Goal: Task Accomplishment & Management: Use online tool/utility

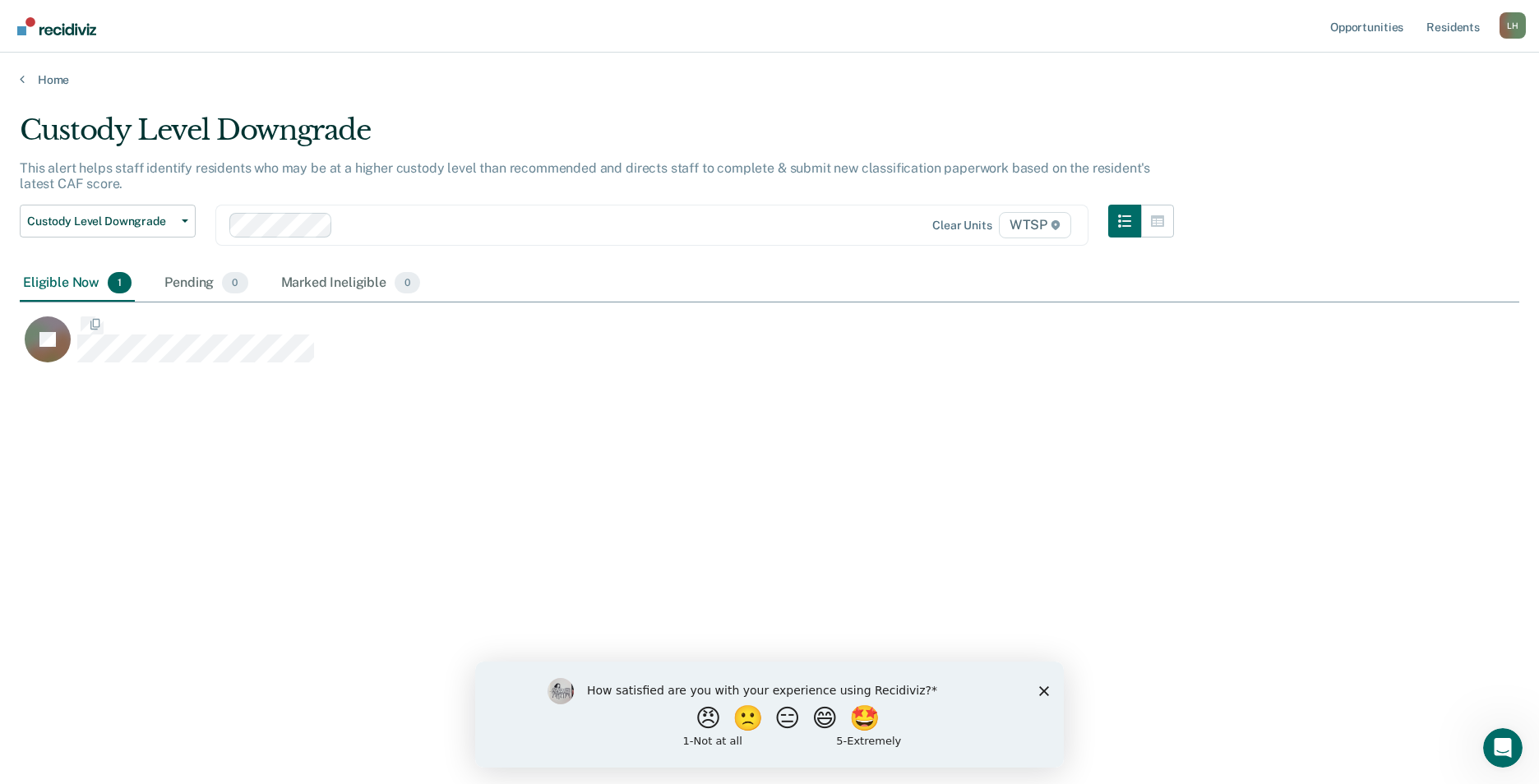
scroll to position [534, 1487]
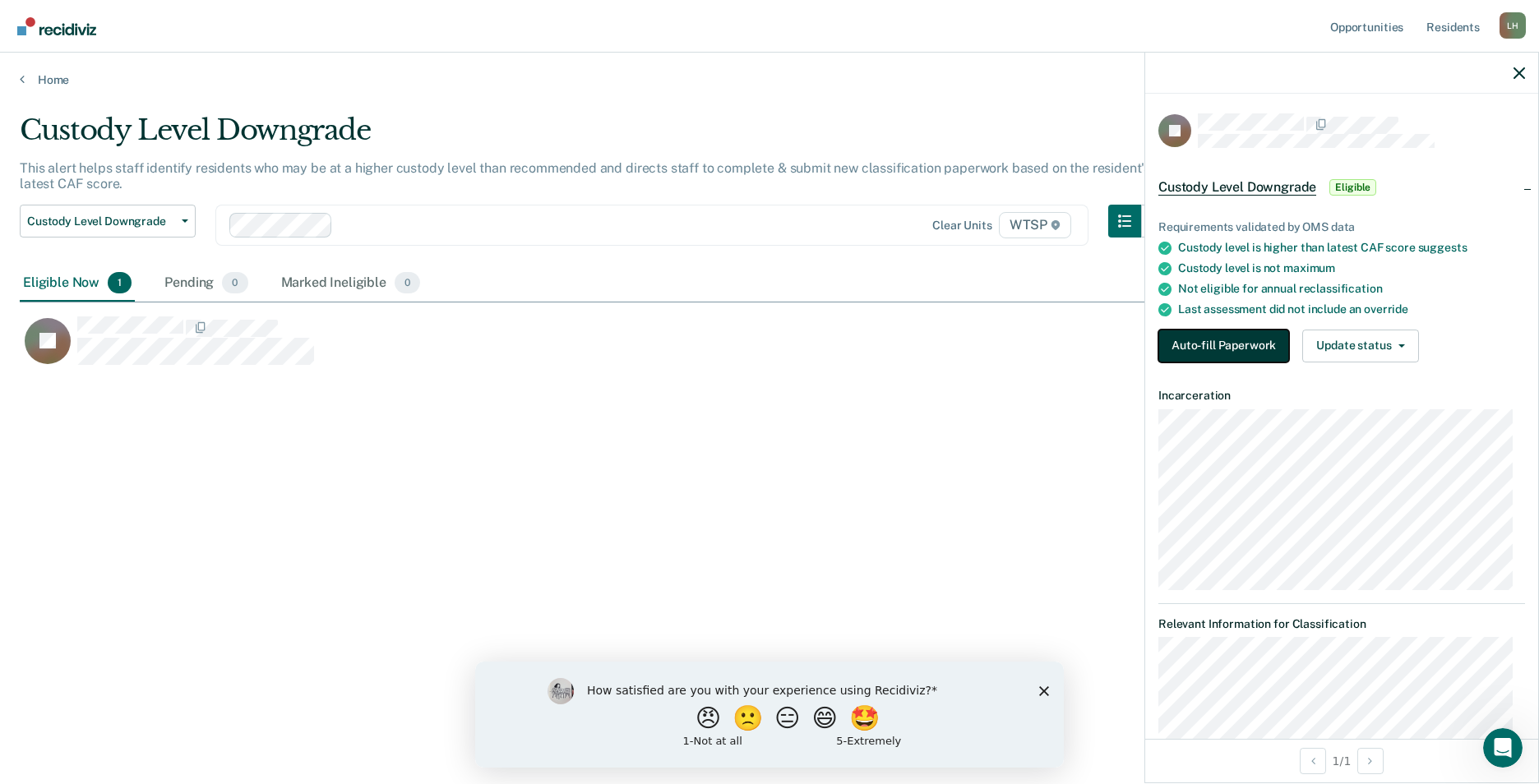
click at [1231, 343] on button "Auto-fill Paperwork" at bounding box center [1223, 345] width 130 height 33
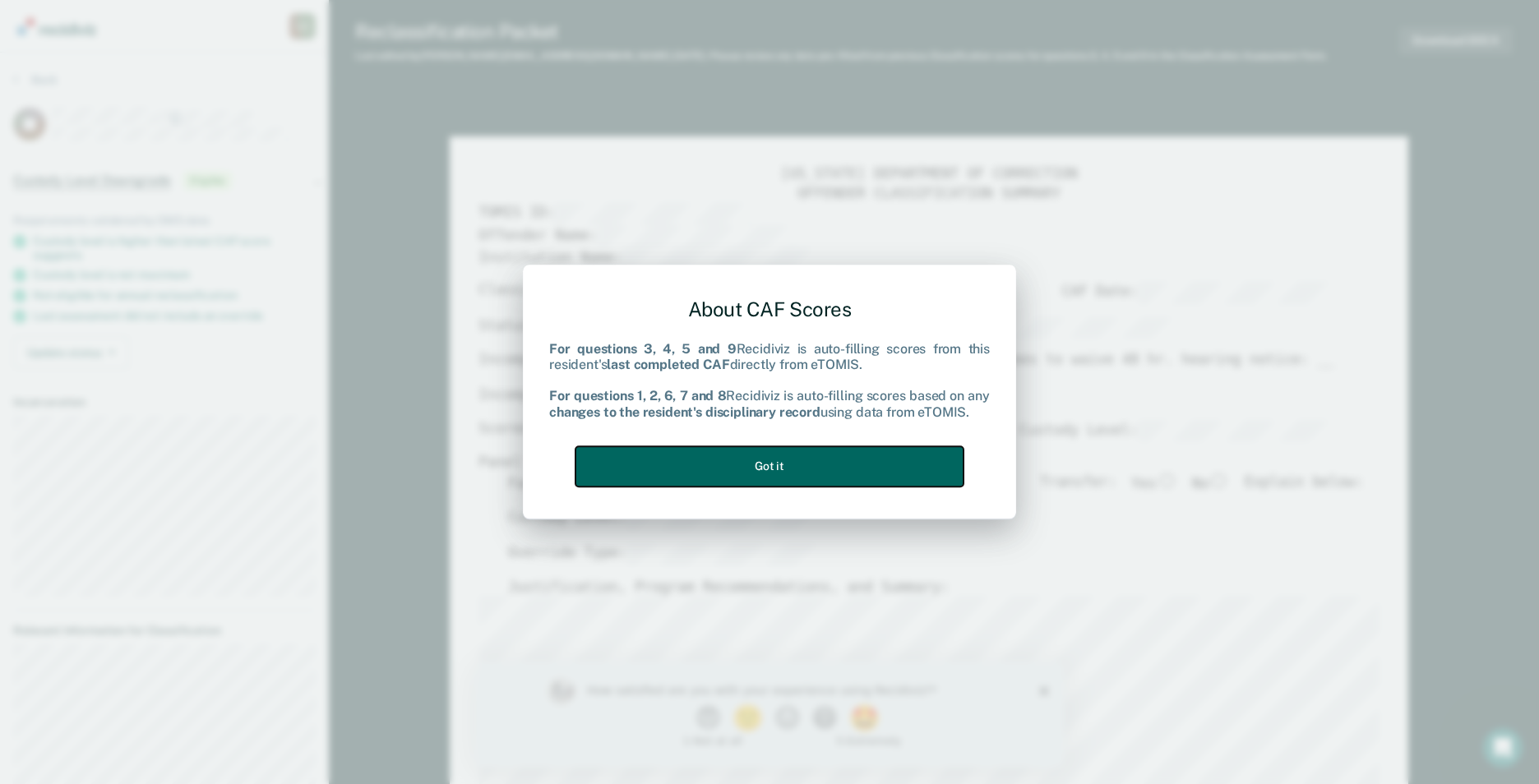
click at [896, 456] on button "Got it" at bounding box center [770, 466] width 388 height 40
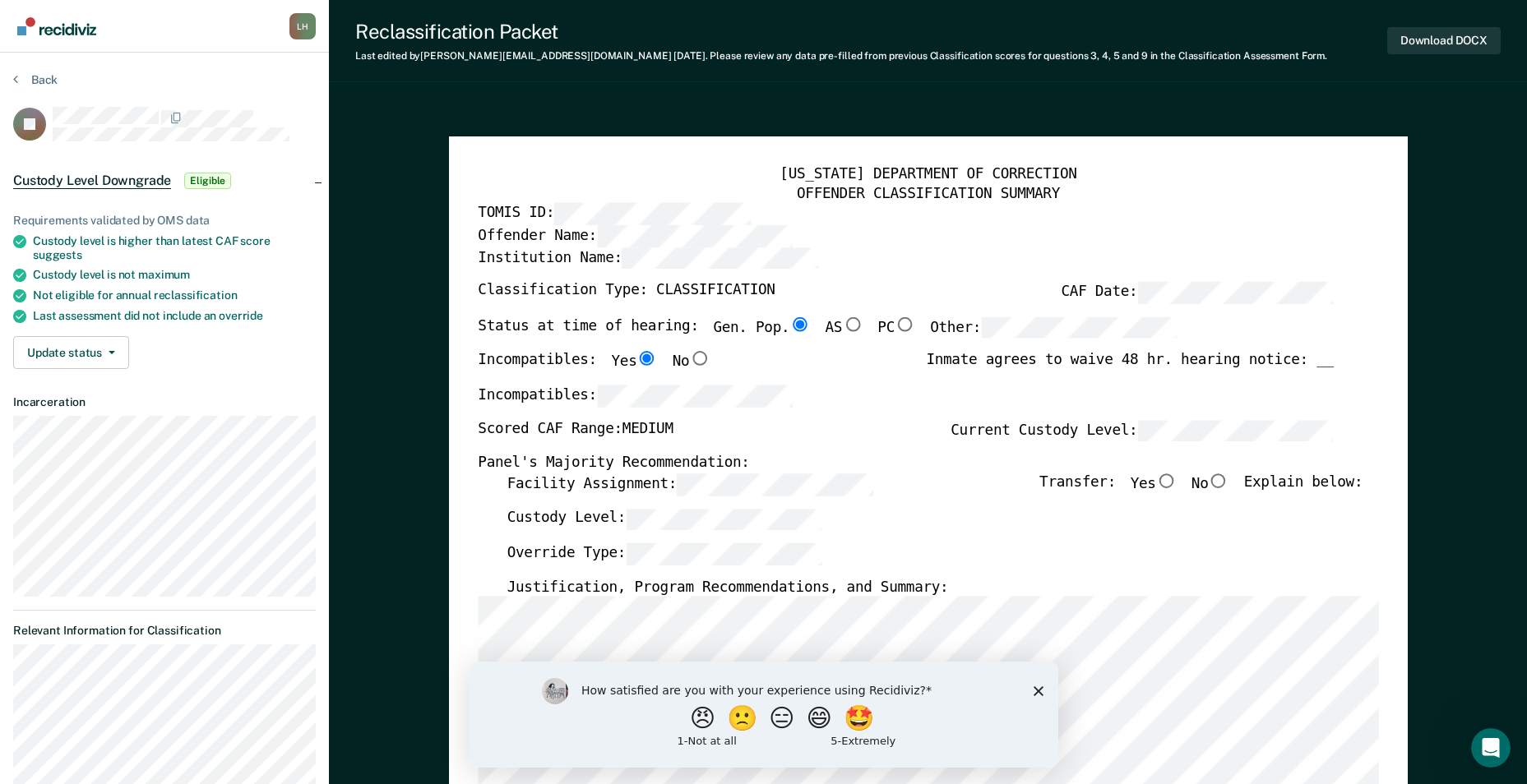
type textarea "x"
click at [118, 346] on button "Update status" at bounding box center [71, 352] width 116 height 33
click at [104, 412] on button "Mark Ineligible" at bounding box center [92, 418] width 158 height 26
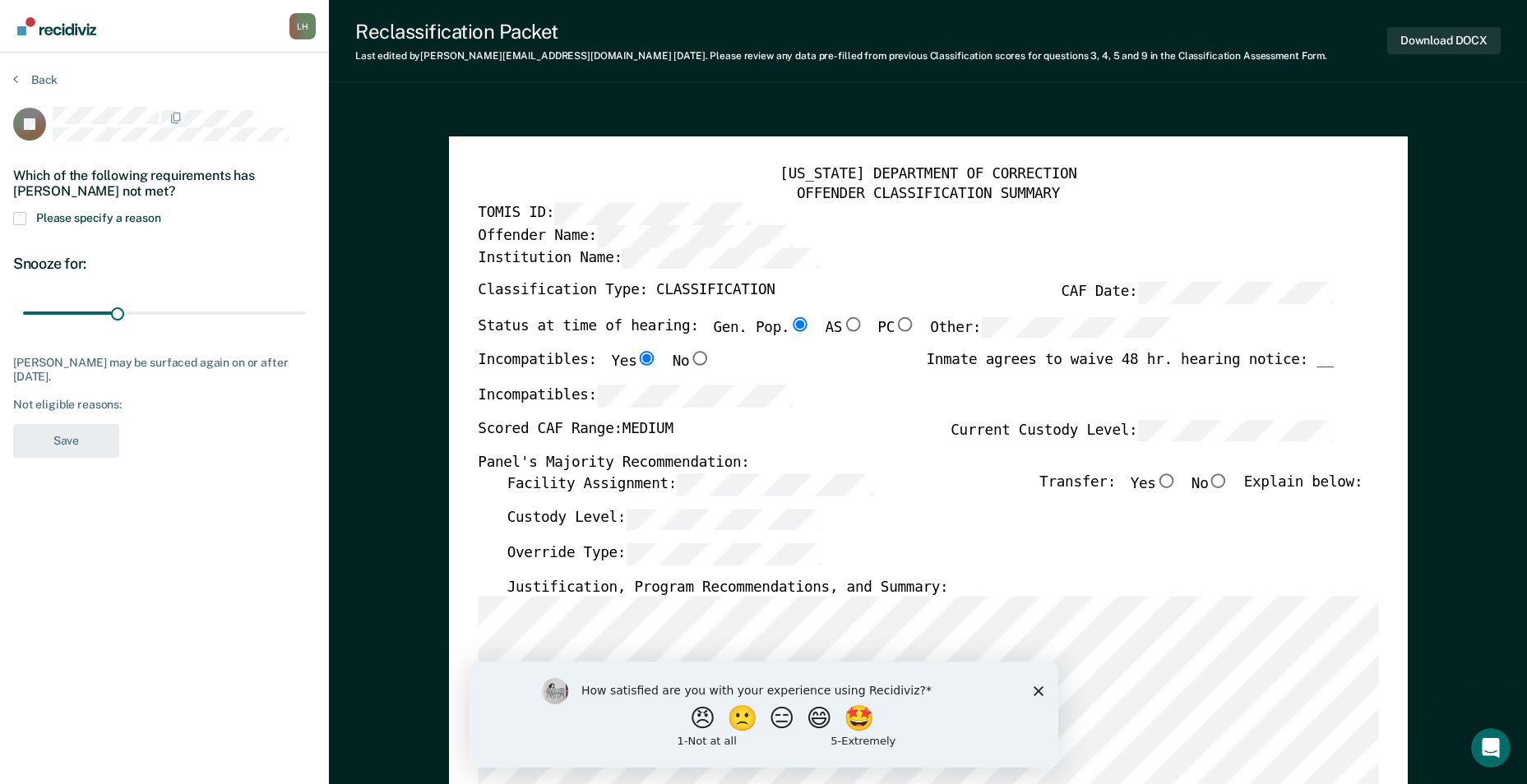
click at [21, 218] on span at bounding box center [20, 219] width 13 height 13
click at [161, 212] on input "Please specify a reason" at bounding box center [161, 212] width 0 height 0
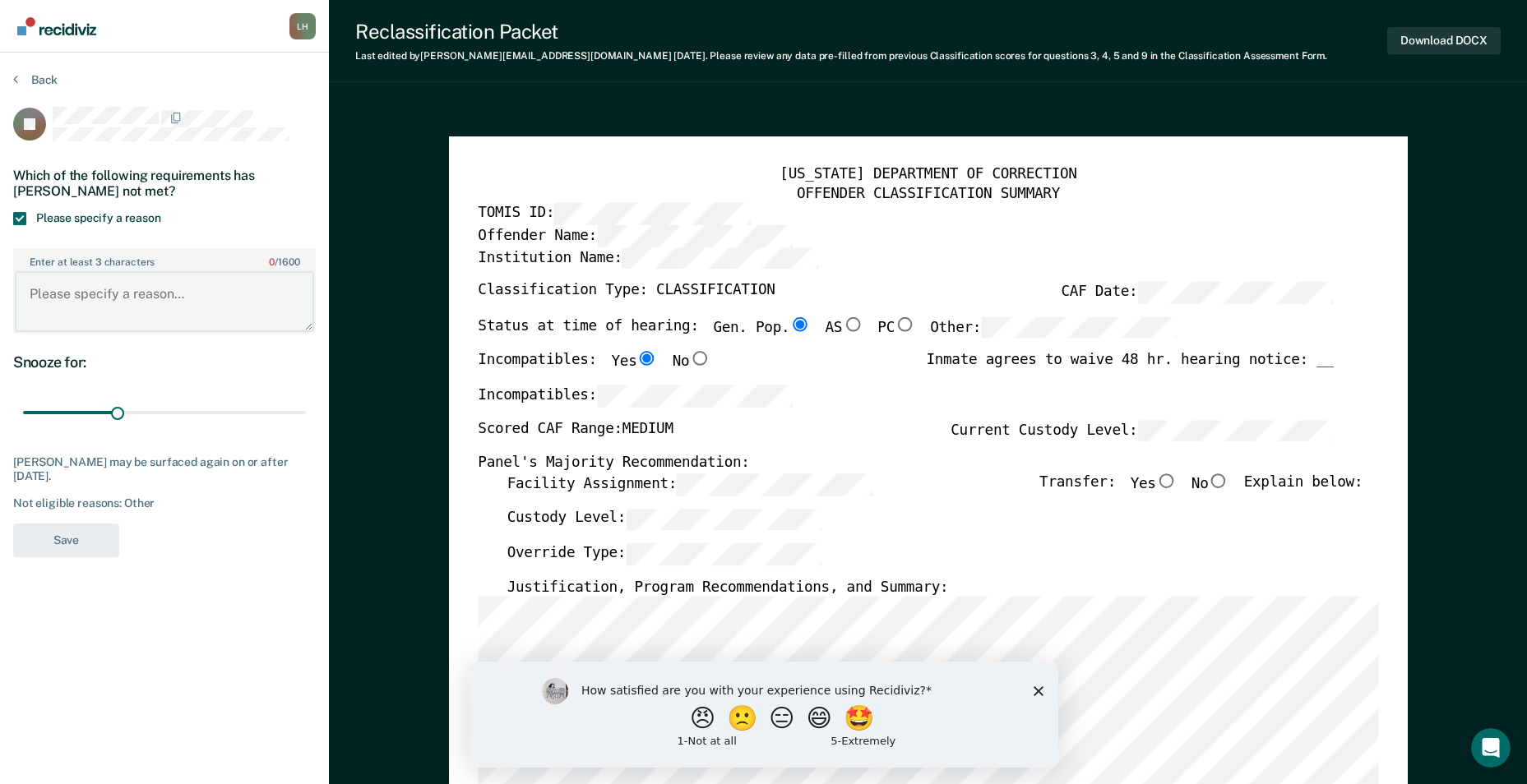
click at [23, 292] on textarea "Enter at least 3 characters 0 / 1600" at bounding box center [164, 301] width 299 height 61
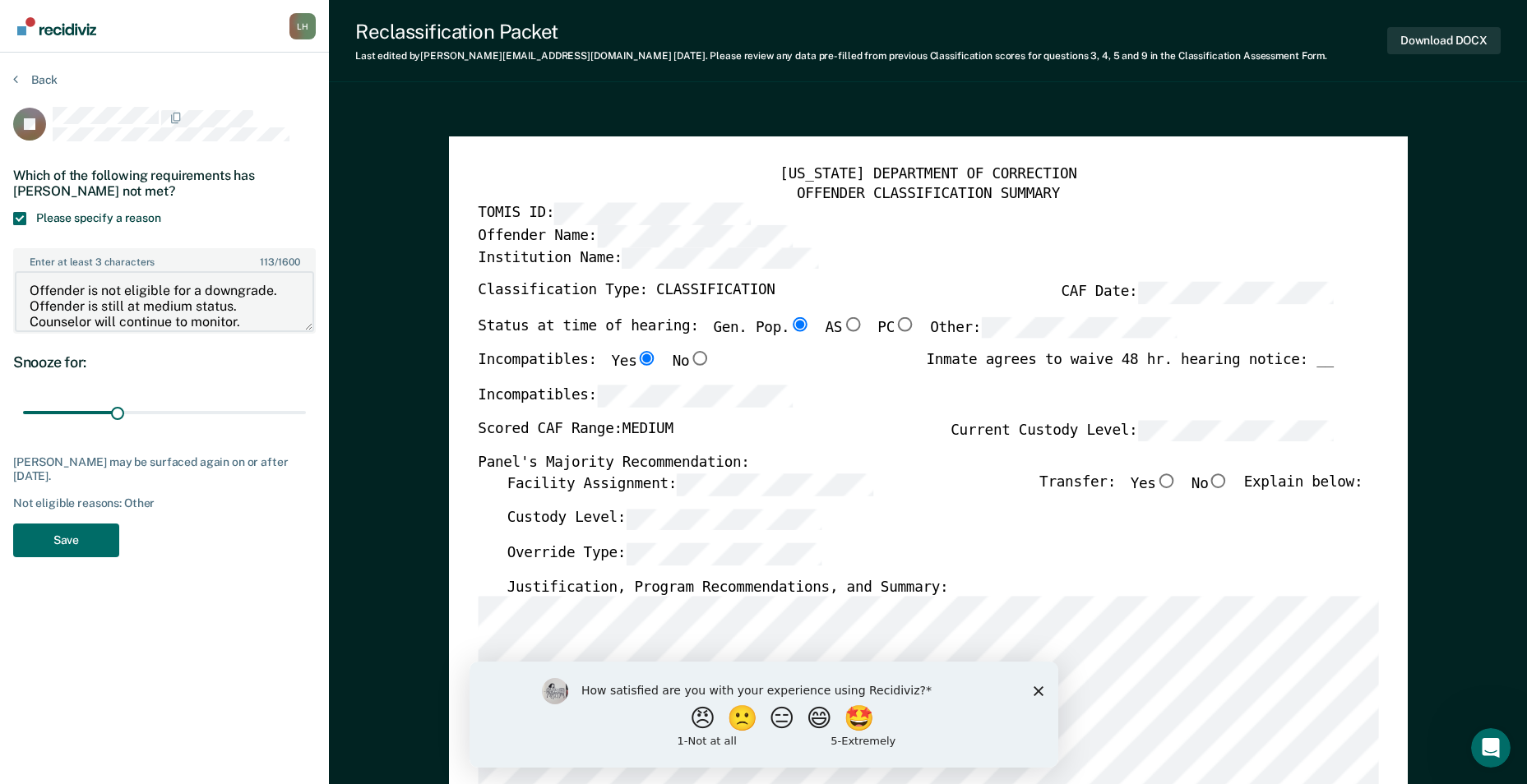
drag, startPoint x: 249, startPoint y: 320, endPoint x: 29, endPoint y: 291, distance: 221.9
click at [29, 291] on textarea "Offender is not eligible for a downgrade. Offender is still at medium status. C…" at bounding box center [164, 301] width 299 height 61
type textarea "Offender is not eligible for a downgrade. Offender is still at medium status. C…"
click at [74, 539] on button "Save" at bounding box center [66, 540] width 106 height 34
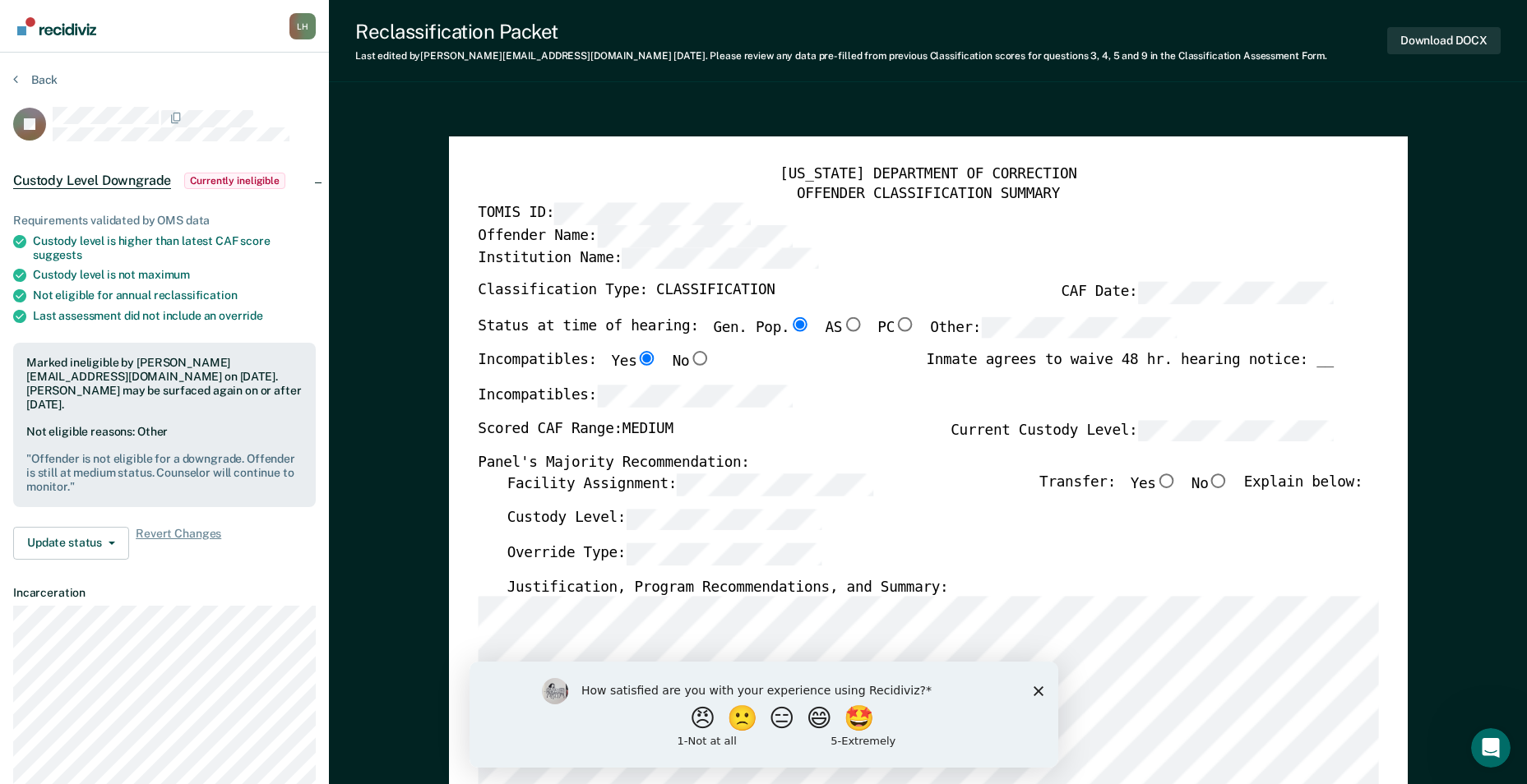
type textarea "x"
